Goal: Information Seeking & Learning: Check status

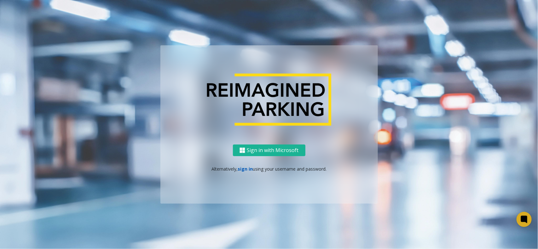
click at [245, 168] on link "sign in" at bounding box center [245, 169] width 15 height 6
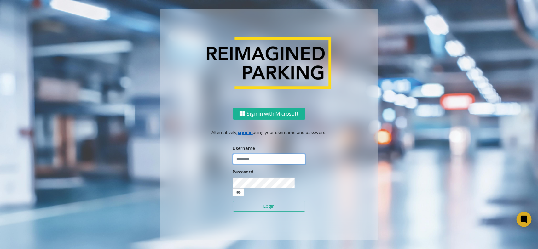
click at [248, 165] on input "text" at bounding box center [269, 159] width 72 height 11
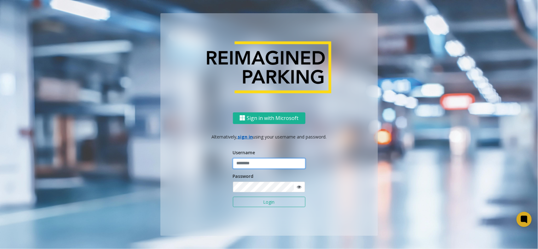
type input "**********"
click at [250, 198] on button "Login" at bounding box center [269, 202] width 72 height 11
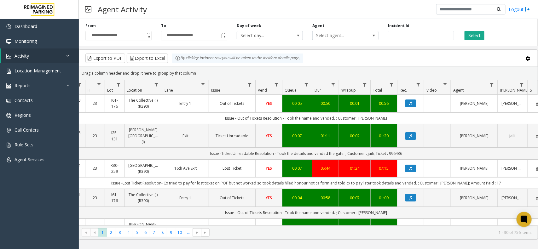
scroll to position [0, 85]
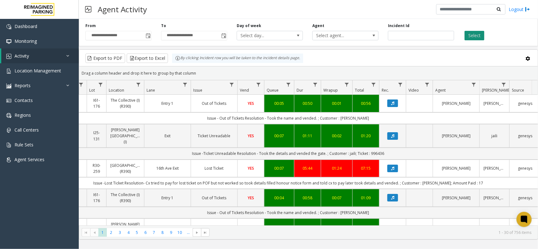
click at [472, 31] on button "Select" at bounding box center [475, 35] width 20 height 9
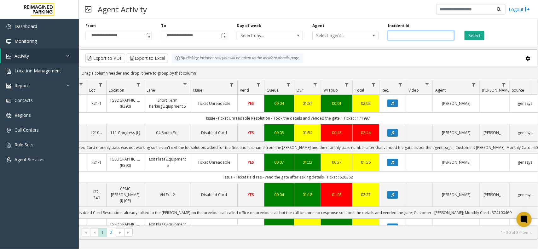
click at [404, 36] on input "number" at bounding box center [421, 35] width 66 height 9
paste input "*******"
type input "*******"
click at [474, 38] on button "Select" at bounding box center [475, 35] width 20 height 9
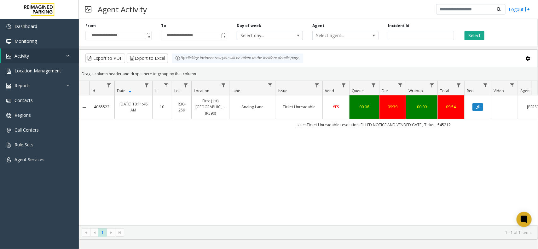
drag, startPoint x: 370, startPoint y: 139, endPoint x: 348, endPoint y: 139, distance: 22.7
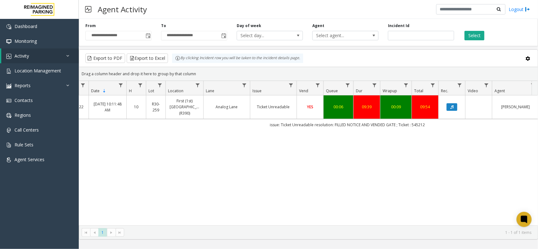
scroll to position [0, 71]
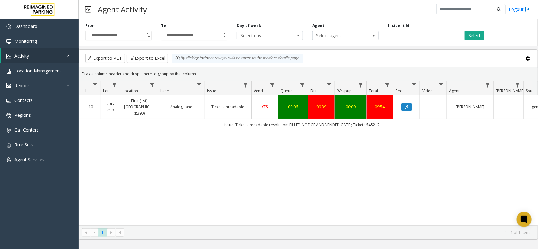
drag, startPoint x: 330, startPoint y: 163, endPoint x: 361, endPoint y: 159, distance: 31.4
drag, startPoint x: 385, startPoint y: 124, endPoint x: 205, endPoint y: 132, distance: 180.1
click at [205, 132] on div "4065522 [DATE] 10:11:48 AM 10 R30-259 First (1st) [GEOGRAPHIC_DATA] (R390) Anal…" at bounding box center [308, 160] width 459 height 130
click at [313, 136] on div "4065522 [DATE] 10:11:48 AM 10 R30-259 First (1st) [GEOGRAPHIC_DATA] (R390) Anal…" at bounding box center [308, 160] width 459 height 130
drag, startPoint x: 333, startPoint y: 125, endPoint x: 176, endPoint y: 126, distance: 156.6
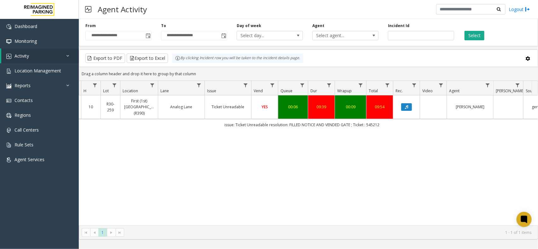
click at [176, 126] on td "issue: Ticket Unreadable resolution: FILLED NOTICE AND VENDED GATE ; Ticket : 5…" at bounding box center [302, 124] width 568 height 11
click at [358, 162] on div "4065522 [DATE] 10:11:48 AM 10 R30-259 First (1st) [GEOGRAPHIC_DATA] (R390) Anal…" at bounding box center [308, 160] width 459 height 130
drag, startPoint x: 380, startPoint y: 125, endPoint x: 184, endPoint y: 130, distance: 196.1
click at [184, 130] on td "issue: Ticket Unreadable resolution: FILLED NOTICE AND VENDED GATE ; Ticket : 5…" at bounding box center [302, 124] width 568 height 11
click at [298, 135] on div "4065522 [DATE] 10:11:48 AM 10 R30-259 First (1st) [GEOGRAPHIC_DATA] (R390) Anal…" at bounding box center [308, 160] width 459 height 130
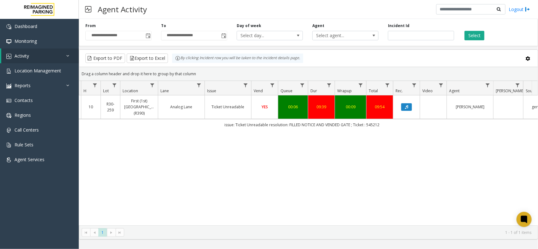
drag, startPoint x: 386, startPoint y: 124, endPoint x: 176, endPoint y: 131, distance: 210.0
click at [176, 131] on div "4065522 [DATE] 10:11:48 AM 10 R30-259 First (1st) [GEOGRAPHIC_DATA] (R390) Anal…" at bounding box center [308, 160] width 459 height 130
click at [289, 136] on div "4065522 [DATE] 10:11:48 AM 10 R30-259 First (1st) [GEOGRAPHIC_DATA] (R390) Anal…" at bounding box center [308, 160] width 459 height 130
click at [389, 127] on td "issue: Ticket Unreadable resolution: FILLED NOTICE AND VENDED GATE ; Ticket : 5…" at bounding box center [302, 124] width 568 height 11
drag, startPoint x: 390, startPoint y: 124, endPoint x: 202, endPoint y: 131, distance: 187.3
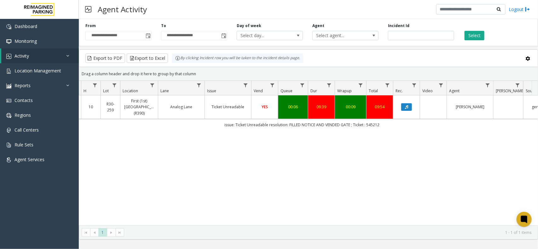
click at [202, 131] on div "4065522 [DATE] 10:11:48 AM 10 R30-259 First (1st) [GEOGRAPHIC_DATA] (R390) Anal…" at bounding box center [308, 160] width 459 height 130
click at [332, 133] on div "4065522 [DATE] 10:11:48 AM 10 R30-259 First (1st) [GEOGRAPHIC_DATA] (R390) Anal…" at bounding box center [308, 160] width 459 height 130
drag, startPoint x: 376, startPoint y: 124, endPoint x: 223, endPoint y: 130, distance: 152.9
click at [223, 130] on td "issue: Ticket Unreadable resolution: FILLED NOTICE AND VENDED GATE ; Ticket : 5…" at bounding box center [302, 124] width 568 height 11
click at [303, 135] on div "4065522 [DATE] 10:11:48 AM 10 R30-259 First (1st) [GEOGRAPHIC_DATA] (R390) Anal…" at bounding box center [308, 160] width 459 height 130
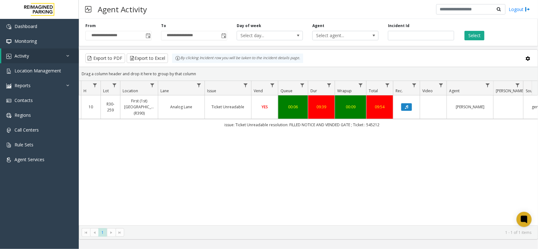
drag, startPoint x: 387, startPoint y: 127, endPoint x: 218, endPoint y: 130, distance: 168.6
click at [218, 130] on td "issue: Ticket Unreadable resolution: FILLED NOTICE AND VENDED GATE ; Ticket : 5…" at bounding box center [302, 124] width 568 height 11
click at [275, 154] on div "4065522 [DATE] 10:11:48 AM 10 R30-259 First (1st) [GEOGRAPHIC_DATA] (R390) Anal…" at bounding box center [308, 160] width 459 height 130
drag, startPoint x: 426, startPoint y: 41, endPoint x: 339, endPoint y: 36, distance: 87.1
click at [339, 36] on div "**********" at bounding box center [308, 31] width 459 height 30
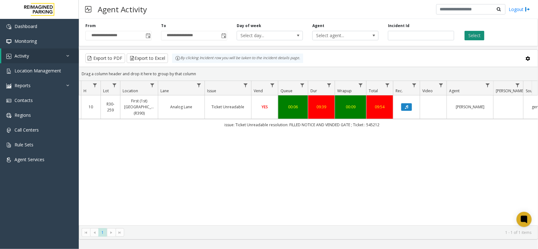
click at [468, 37] on button "Select" at bounding box center [475, 35] width 20 height 9
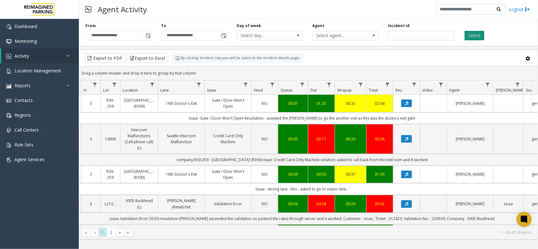
click at [478, 33] on button "Select" at bounding box center [475, 35] width 20 height 9
drag, startPoint x: 205, startPoint y: 70, endPoint x: 161, endPoint y: 61, distance: 45.1
click at [161, 61] on kendo-grid "Export to PDF Export to Excel By clicking Incident row you will be taken to the…" at bounding box center [308, 144] width 459 height 190
click at [194, 70] on div "Drag a column header and drop it here to group by that column" at bounding box center [308, 73] width 459 height 11
drag, startPoint x: 184, startPoint y: 65, endPoint x: 176, endPoint y: 63, distance: 8.4
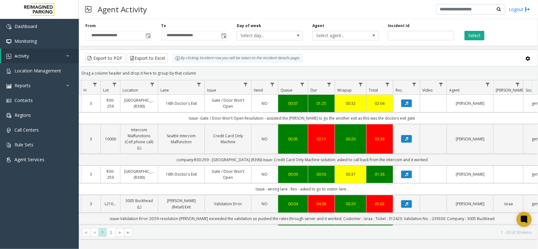
click at [176, 63] on kendo-grid "Export to PDF Export to Excel By clicking Incident row you will be taken to the…" at bounding box center [308, 144] width 459 height 190
click at [206, 70] on div "Drag a column header and drop it here to group by that column" at bounding box center [308, 73] width 459 height 11
drag, startPoint x: 256, startPoint y: 191, endPoint x: 363, endPoint y: 188, distance: 107.2
click at [363, 188] on td "Issue - wrong lane . Res - asked to go to visitor lane ." at bounding box center [302, 189] width 568 height 12
click at [361, 190] on td "Issue - wrong lane . Res - asked to go to visitor lane ." at bounding box center [302, 189] width 568 height 12
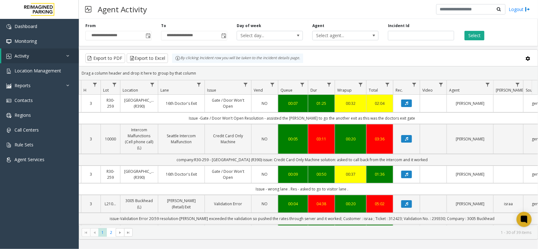
drag, startPoint x: 361, startPoint y: 190, endPoint x: 218, endPoint y: 189, distance: 142.8
click at [218, 189] on td "Issue - wrong lane . Res - asked to go to visitor lane ." at bounding box center [302, 189] width 568 height 12
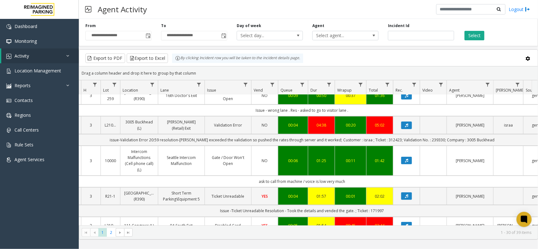
scroll to position [0, 71]
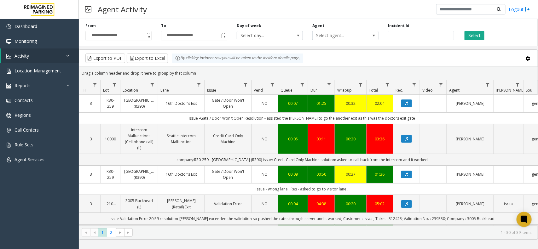
drag, startPoint x: 199, startPoint y: 68, endPoint x: 183, endPoint y: 61, distance: 16.8
click at [183, 61] on kendo-grid "Export to PDF Export to Excel By clicking Incident row you will be taken to the…" at bounding box center [308, 144] width 459 height 190
click at [196, 65] on kendo-grid-toolbar "Export to PDF Export to Excel By clicking Incident row you will be taken to the…" at bounding box center [308, 58] width 459 height 17
drag, startPoint x: 198, startPoint y: 68, endPoint x: 177, endPoint y: 61, distance: 21.3
click at [177, 61] on kendo-grid "Export to PDF Export to Excel By clicking Incident row you will be taken to the…" at bounding box center [308, 144] width 459 height 190
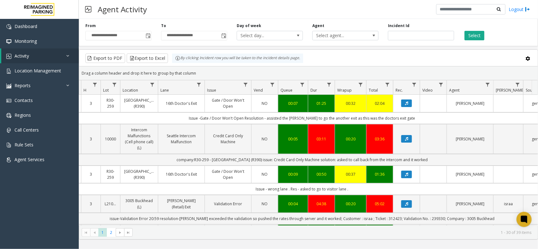
click at [194, 70] on div "Drag a column header and drop it here to group by that column" at bounding box center [308, 73] width 459 height 11
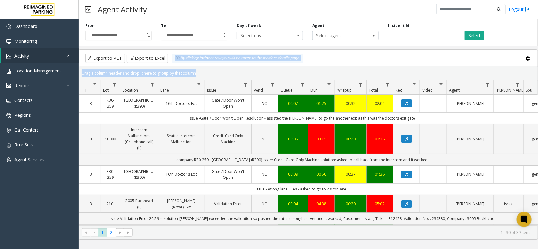
drag, startPoint x: 194, startPoint y: 70, endPoint x: 182, endPoint y: 65, distance: 13.9
click at [178, 62] on kendo-grid "Export to PDF Export to Excel By clicking Incident row you will be taken to the…" at bounding box center [308, 144] width 459 height 190
click at [193, 71] on div "Drag a column header and drop it here to group by that column" at bounding box center [308, 73] width 459 height 11
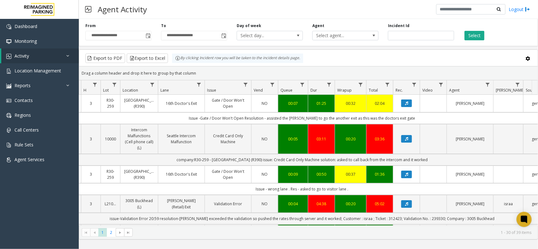
click at [193, 71] on div "Drag a column header and drop it here to group by that column" at bounding box center [308, 73] width 459 height 11
click at [200, 74] on div "Drag a column header and drop it here to group by that column" at bounding box center [308, 73] width 459 height 11
drag, startPoint x: 200, startPoint y: 71, endPoint x: 153, endPoint y: 56, distance: 49.7
click at [153, 56] on kendo-grid "Export to PDF Export to Excel By clicking Incident row you will be taken to the…" at bounding box center [308, 144] width 459 height 190
click at [194, 67] on kendo-grid-group-panel "Drag a column header and drop it here to group by that column" at bounding box center [308, 73] width 459 height 14
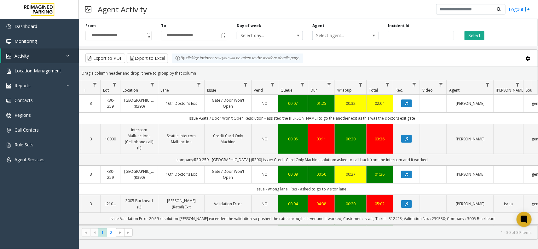
drag, startPoint x: 202, startPoint y: 75, endPoint x: 157, endPoint y: 65, distance: 46.5
click at [157, 65] on kendo-grid "Export to PDF Export to Excel By clicking Incident row you will be taken to the…" at bounding box center [308, 144] width 459 height 190
click at [204, 71] on div "Drag a column header and drop it here to group by that column" at bounding box center [308, 73] width 459 height 11
drag, startPoint x: 192, startPoint y: 72, endPoint x: 152, endPoint y: 57, distance: 42.0
click at [152, 57] on kendo-grid "Export to PDF Export to Excel By clicking Incident row you will be taken to the…" at bounding box center [308, 144] width 459 height 190
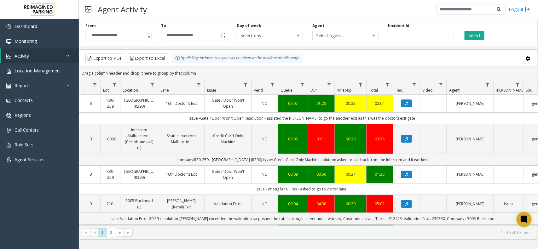
click at [212, 74] on div "Drag a column header and drop it here to group by that column" at bounding box center [308, 73] width 459 height 11
click at [205, 71] on div "Drag a column header and drop it here to group by that column" at bounding box center [308, 73] width 459 height 11
drag, startPoint x: 204, startPoint y: 72, endPoint x: 166, endPoint y: 60, distance: 40.1
click at [166, 60] on kendo-grid "Export to PDF Export to Excel By clicking Incident row you will be taken to the…" at bounding box center [308, 144] width 459 height 190
click at [199, 70] on div "Drag a column header and drop it here to group by that column" at bounding box center [308, 73] width 459 height 11
